Goal: Information Seeking & Learning: Learn about a topic

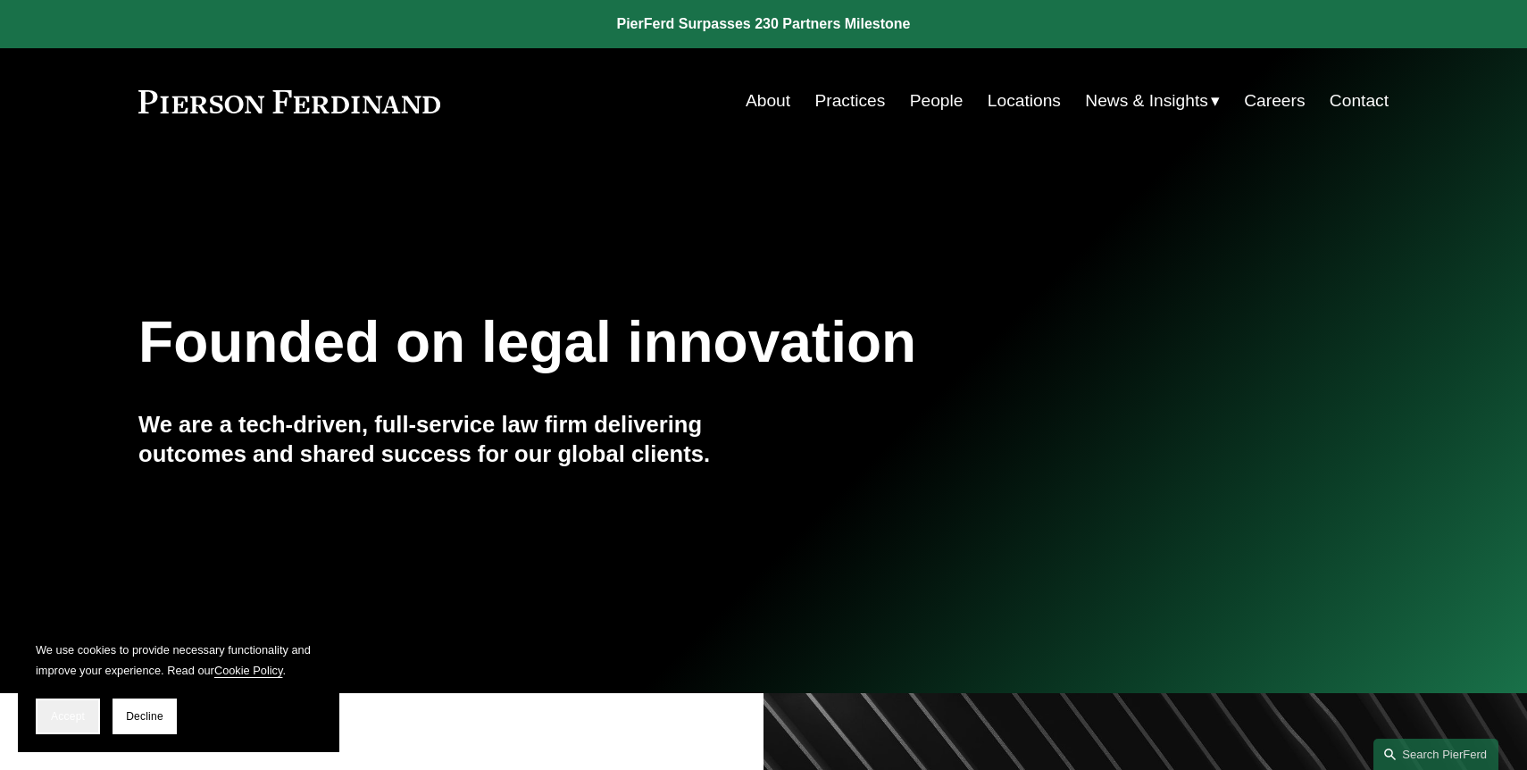
click at [80, 718] on span "Accept" at bounding box center [68, 716] width 34 height 13
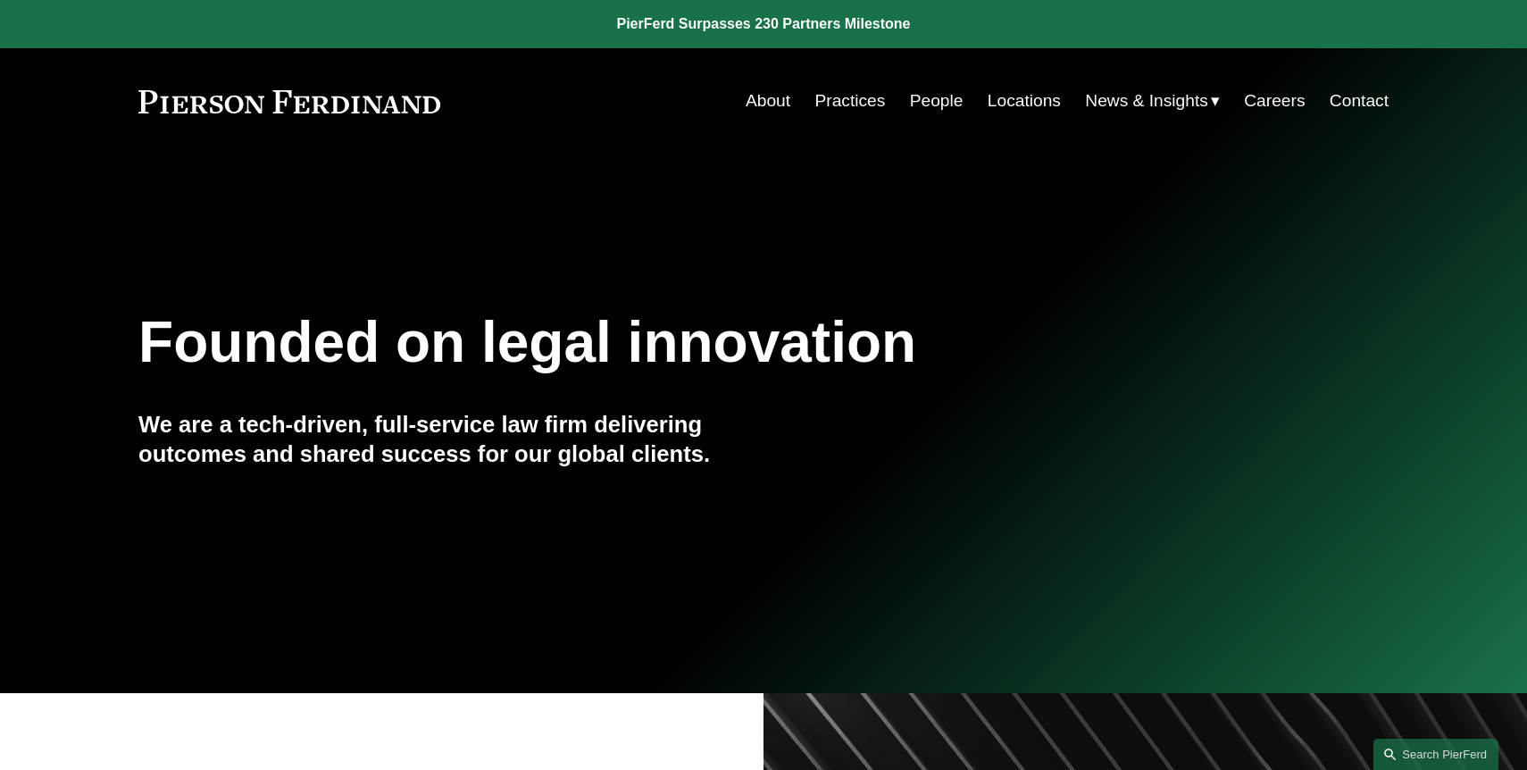
click at [924, 105] on link "People" at bounding box center [937, 101] width 54 height 34
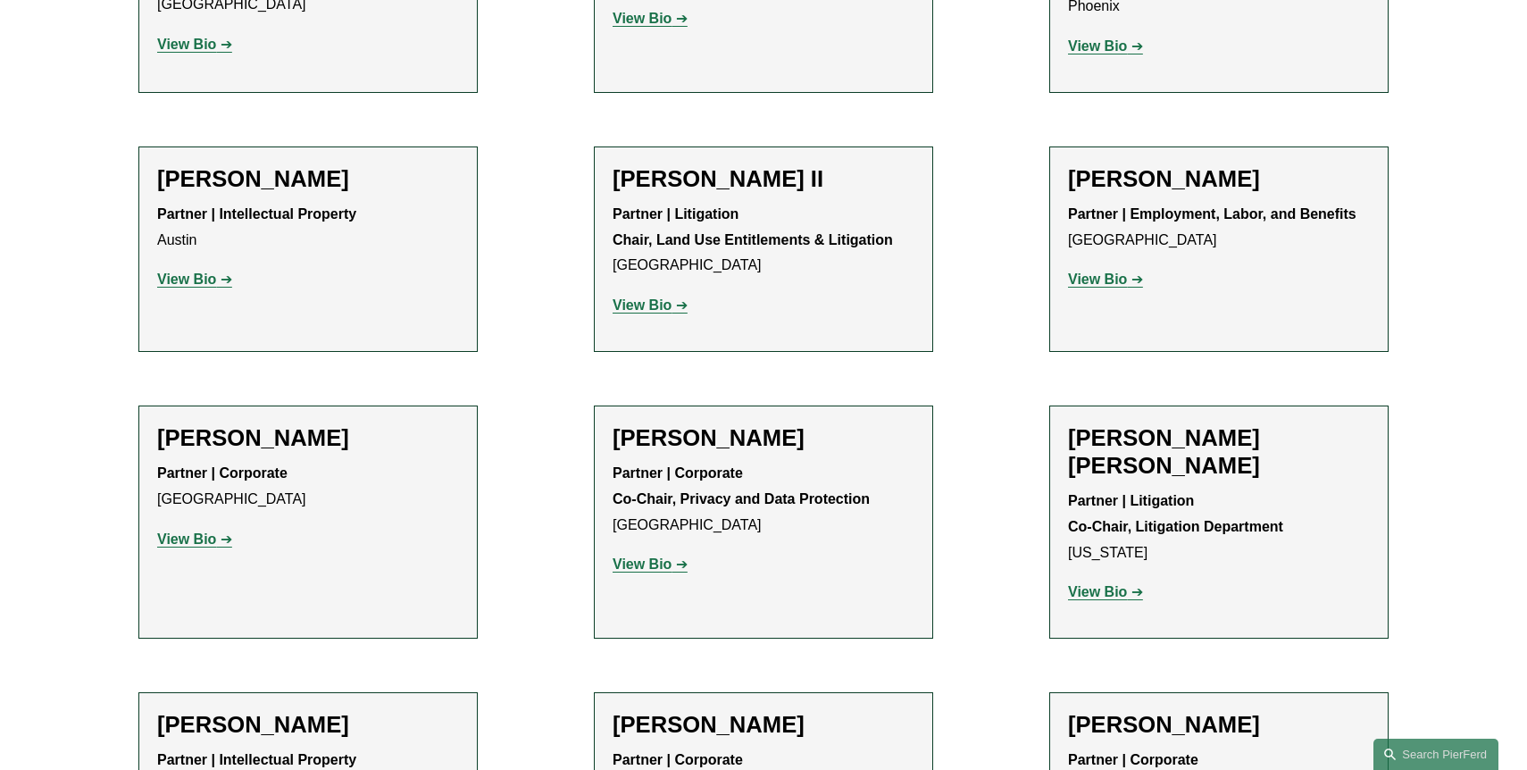
scroll to position [20994, 0]
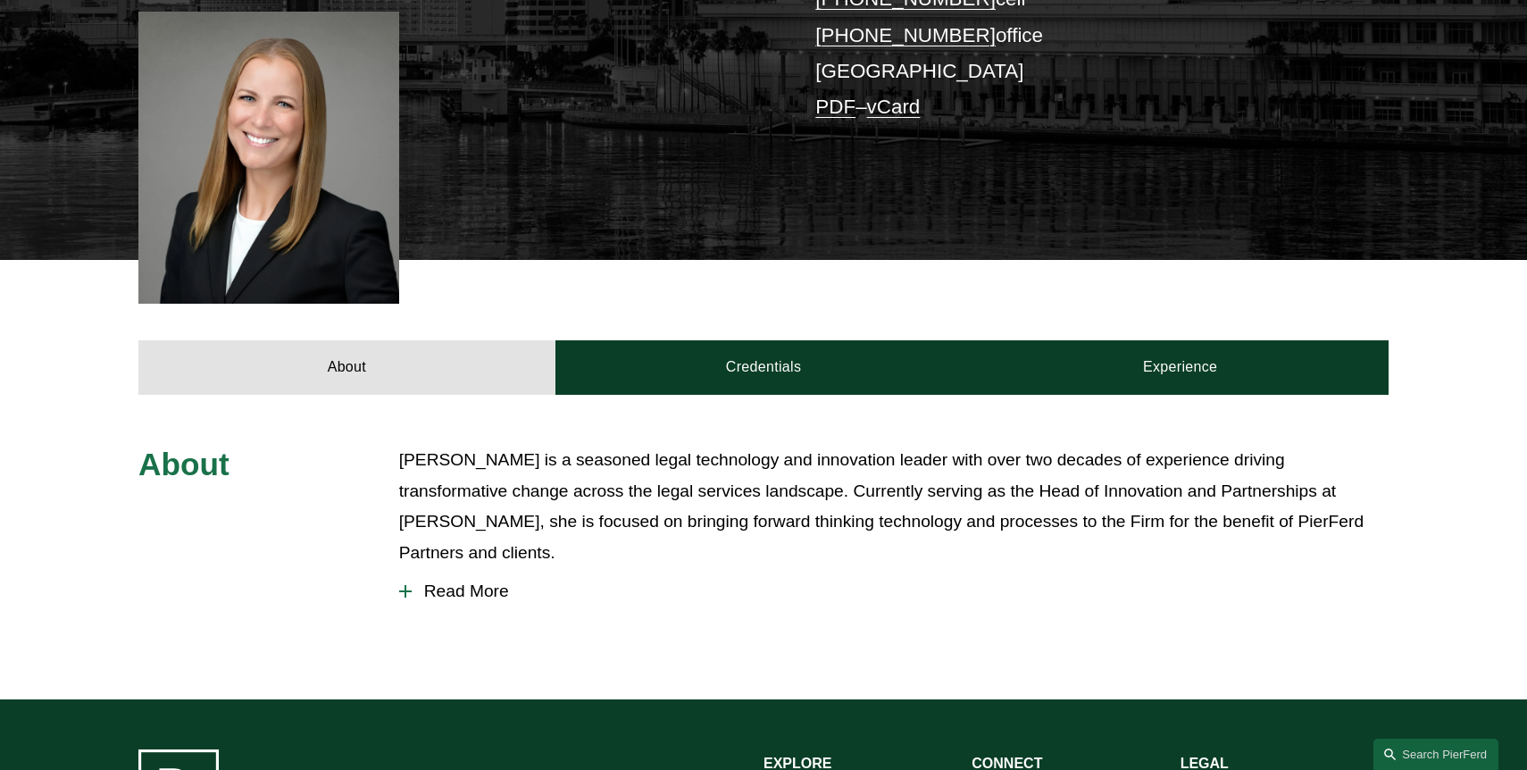
scroll to position [484, 0]
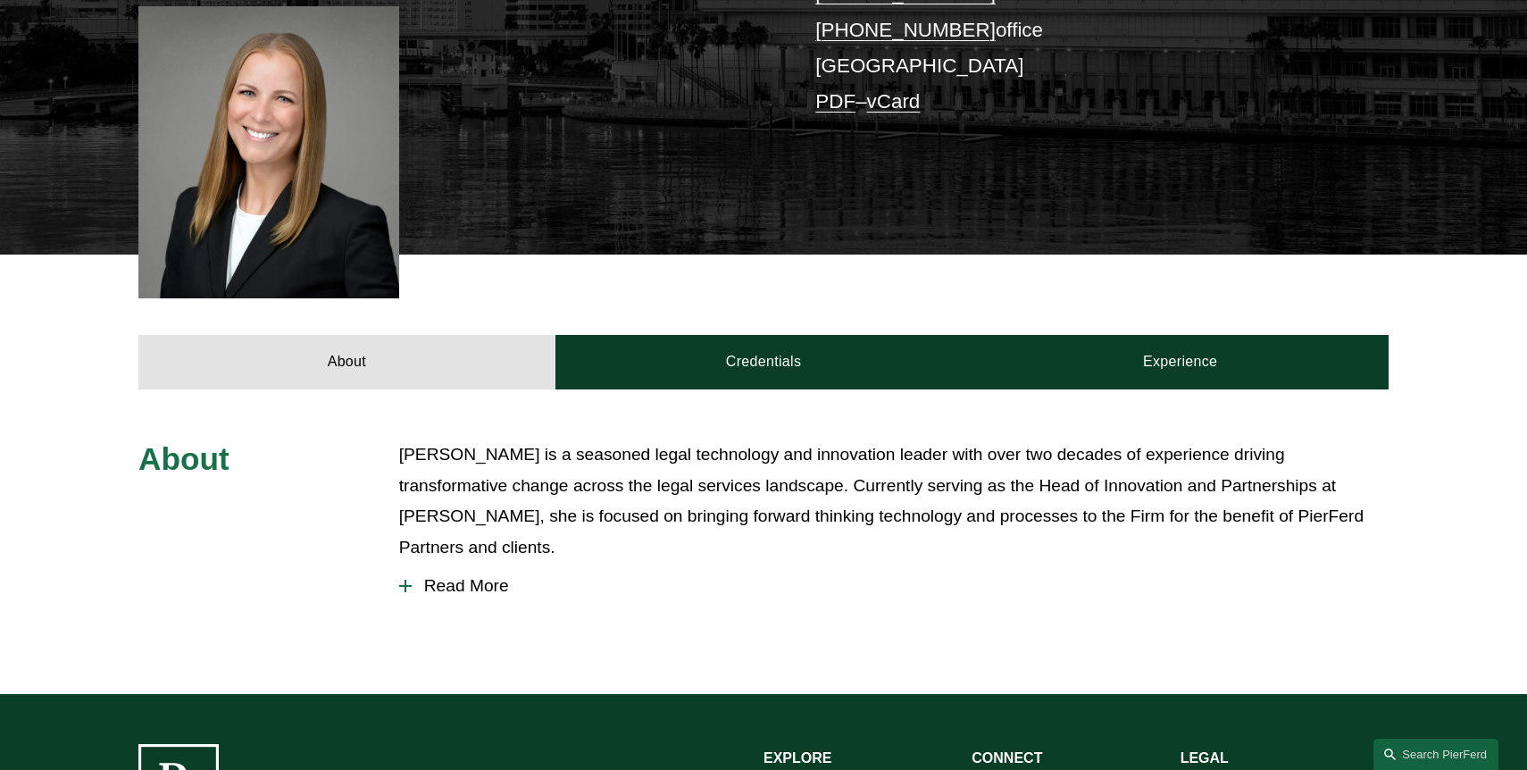
click at [470, 576] on span "Read More" at bounding box center [900, 586] width 977 height 20
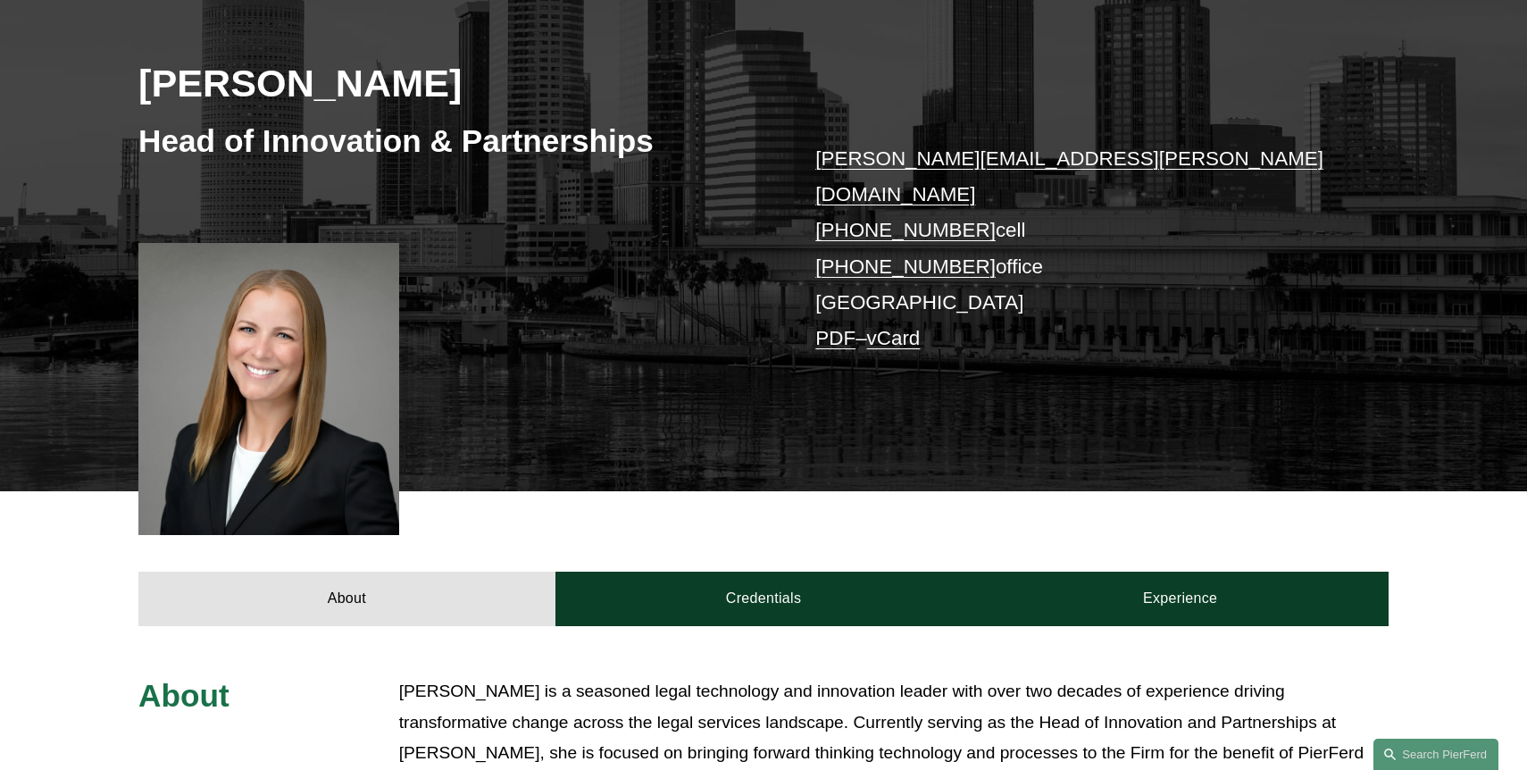
scroll to position [248, 0]
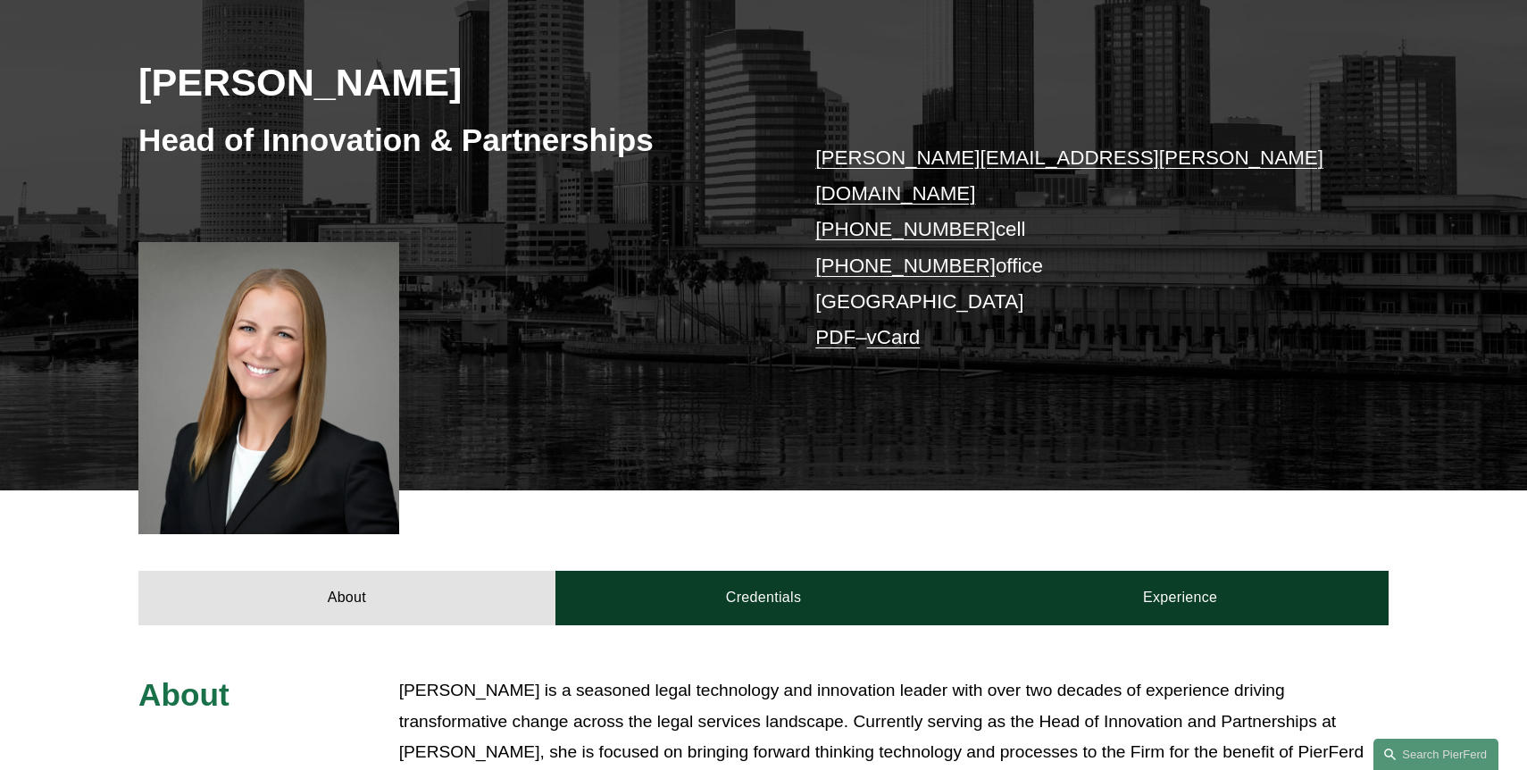
click at [312, 352] on div at bounding box center [268, 388] width 261 height 292
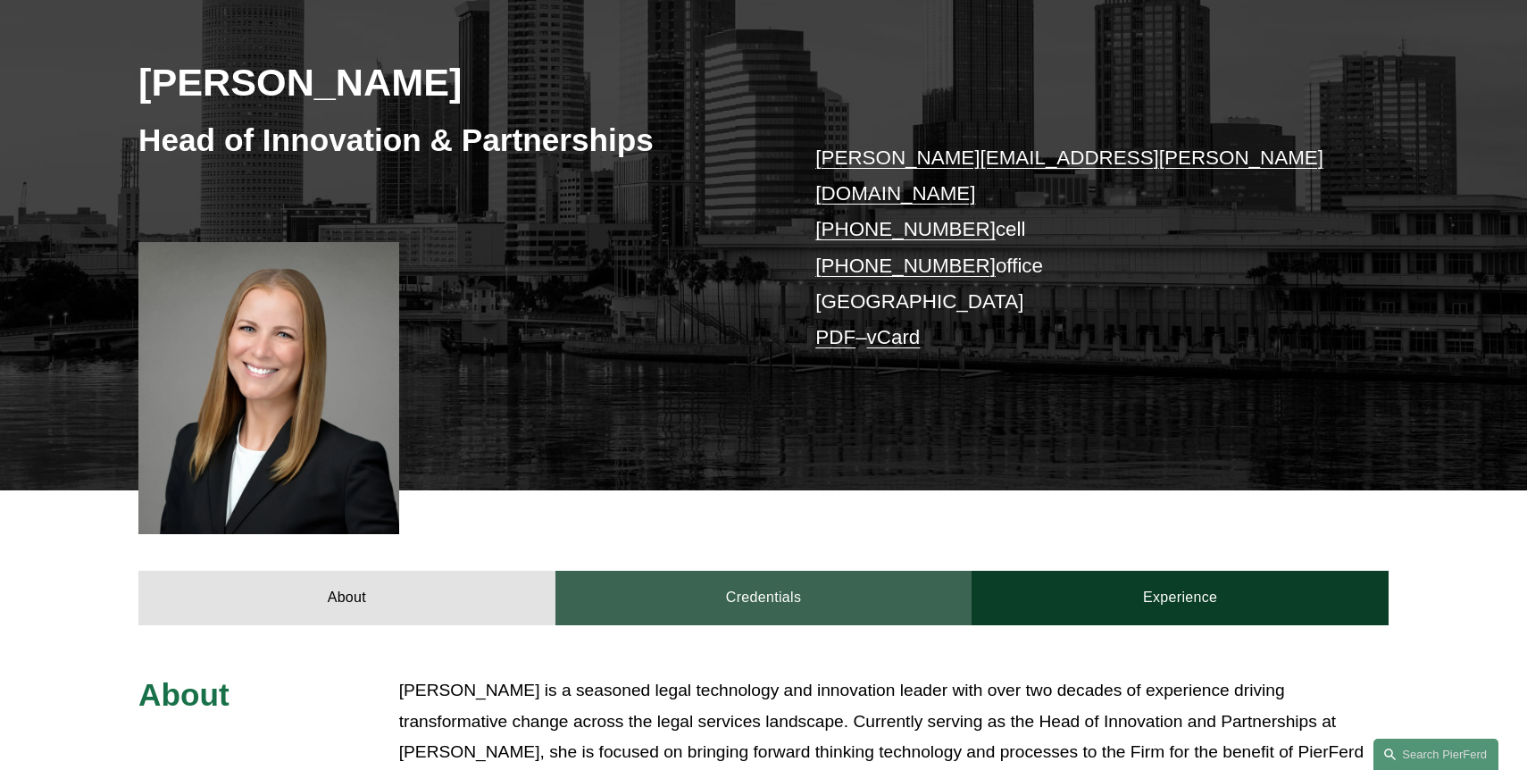
click at [796, 577] on link "Credentials" at bounding box center [764, 598] width 417 height 54
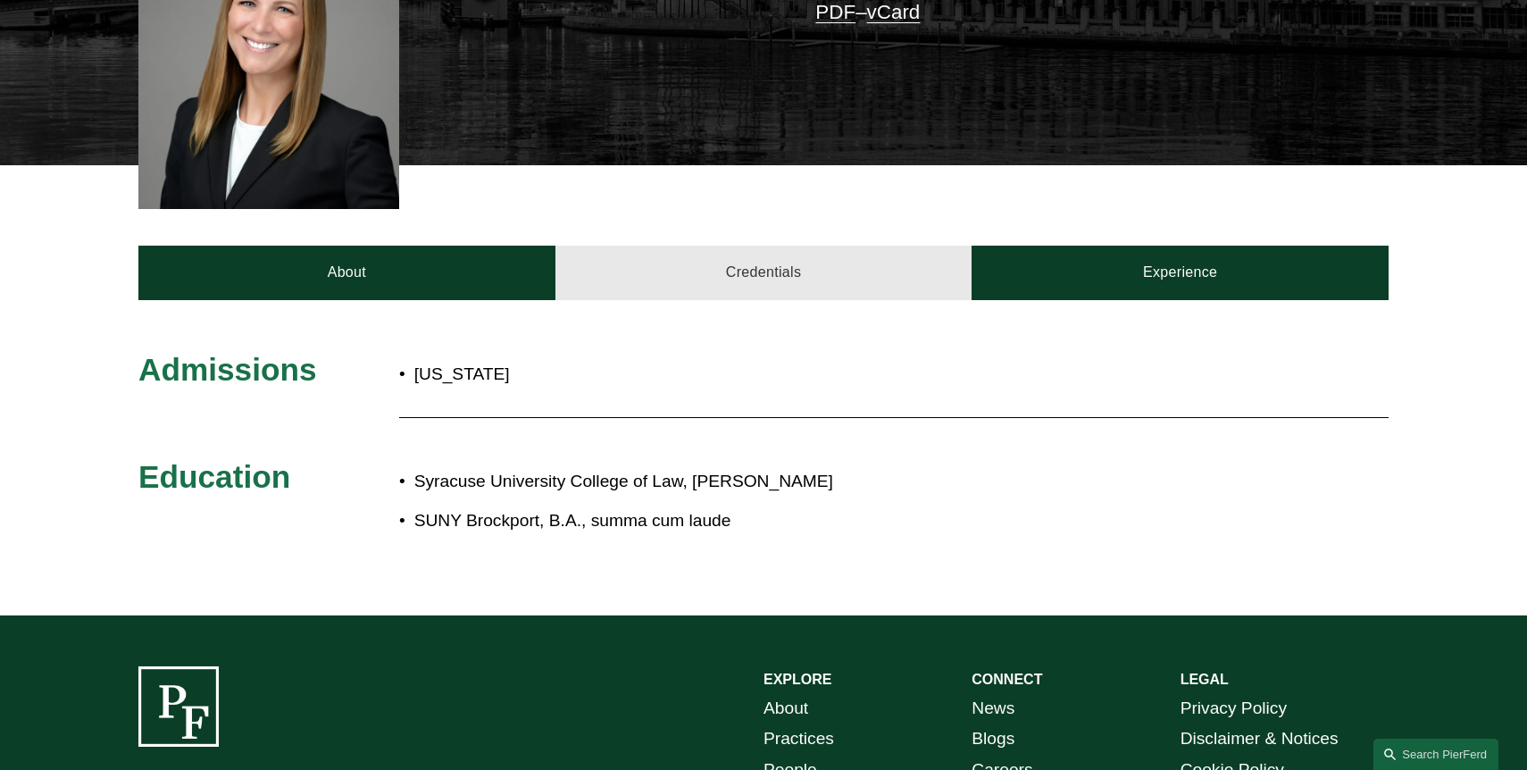
scroll to position [588, 0]
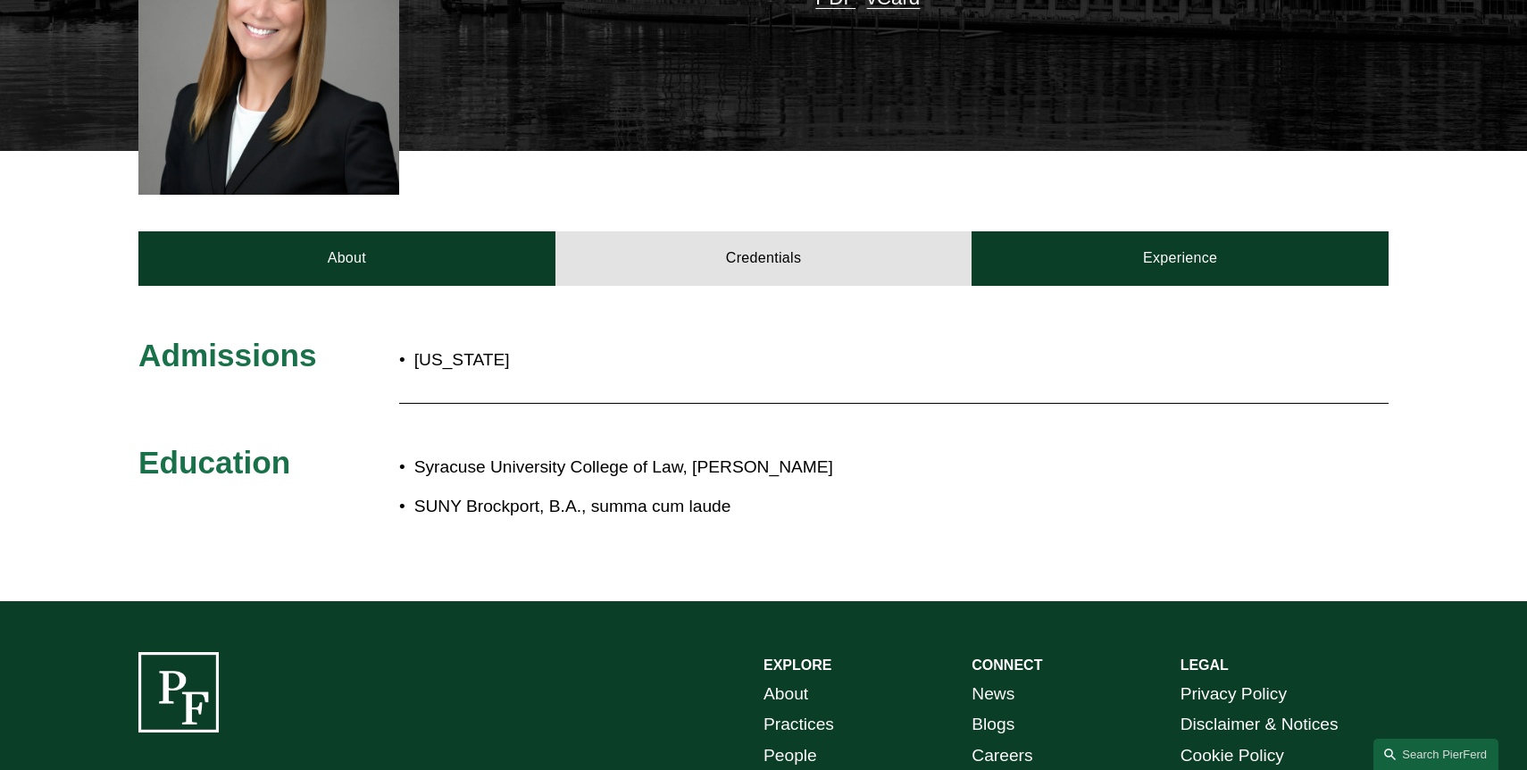
click at [264, 338] on span "Admissions" at bounding box center [227, 355] width 178 height 35
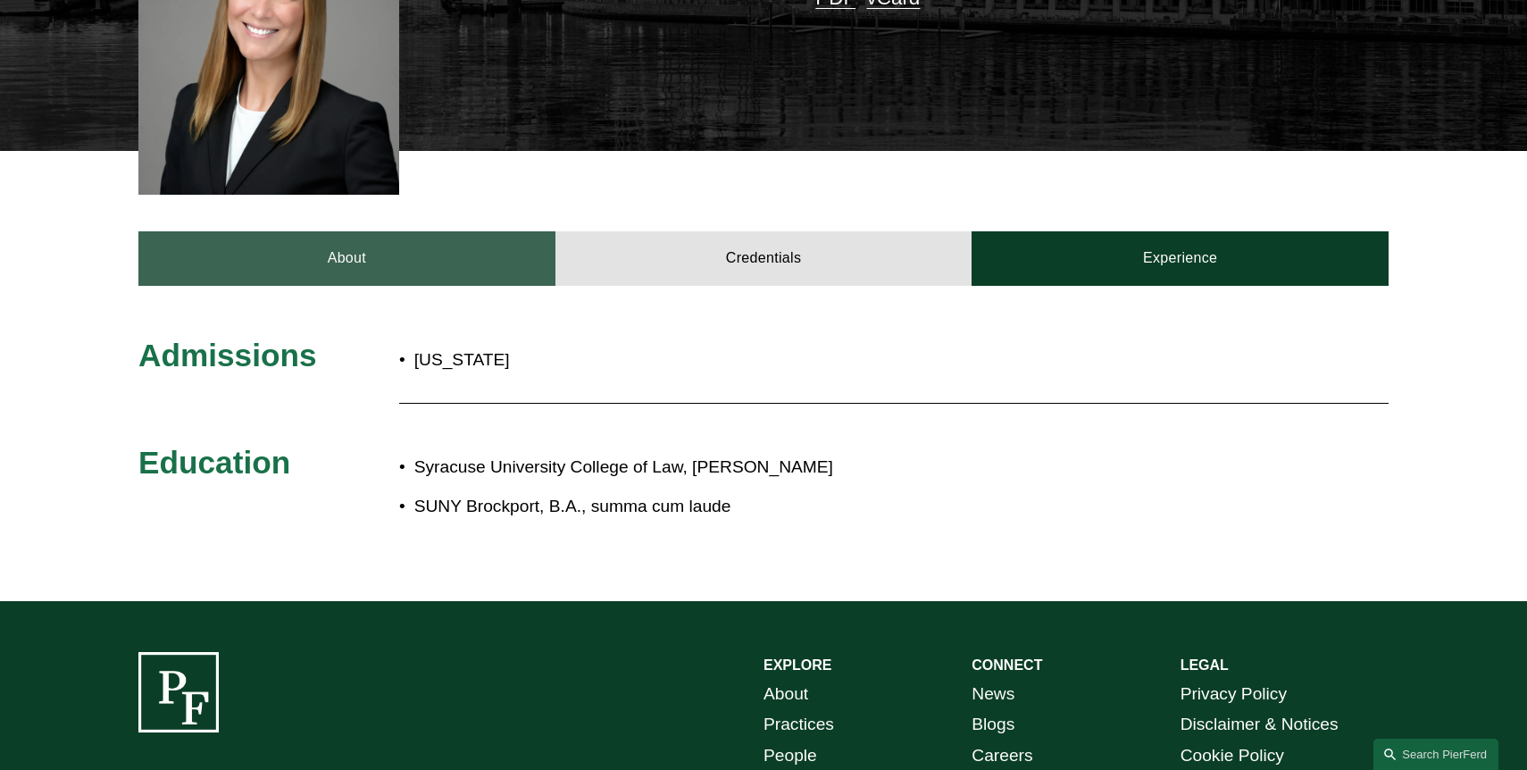
click at [363, 238] on link "About" at bounding box center [346, 258] width 417 height 54
